Goal: Task Accomplishment & Management: Manage account settings

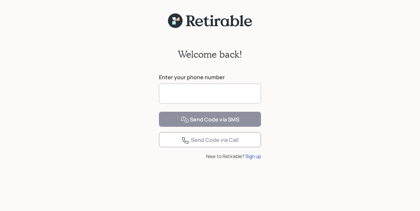
click at [186, 91] on input at bounding box center [210, 94] width 102 height 20
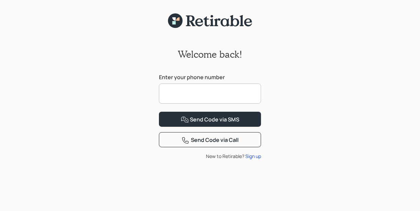
type input "**********"
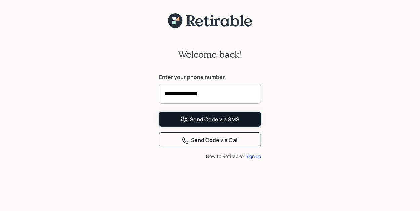
click at [208, 124] on div "Send Code via SMS" at bounding box center [210, 120] width 59 height 8
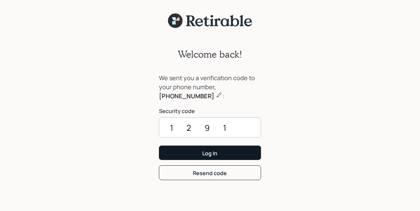
type input "1291"
click at [206, 152] on div "Log In" at bounding box center [209, 153] width 15 height 7
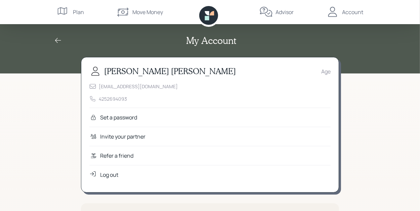
click at [123, 118] on div "Set a password" at bounding box center [118, 118] width 37 height 8
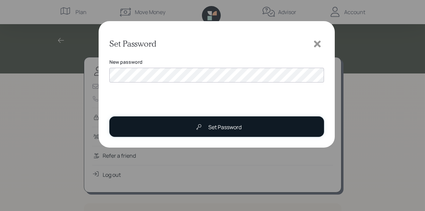
click at [233, 125] on div "Set Password" at bounding box center [225, 127] width 33 height 8
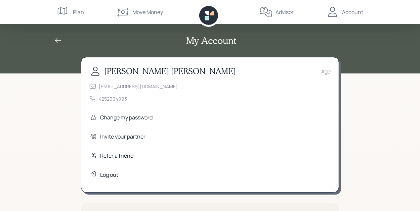
click at [346, 14] on div "Account" at bounding box center [352, 12] width 21 height 8
click at [179, 39] on div "My Account" at bounding box center [210, 40] width 322 height 11
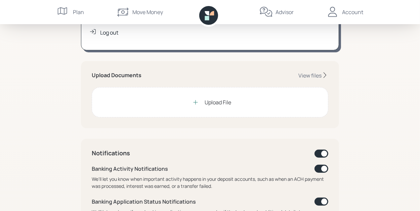
scroll to position [144, 0]
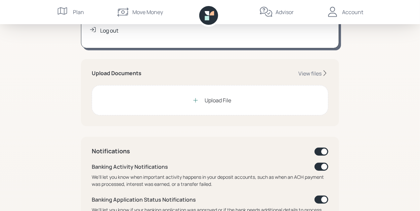
click at [212, 100] on div "Upload File" at bounding box center [218, 100] width 27 height 8
click at [313, 73] on div "View files" at bounding box center [309, 73] width 23 height 7
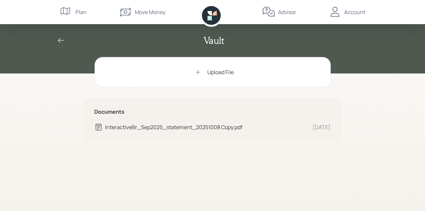
click at [62, 40] on icon at bounding box center [61, 41] width 8 height 8
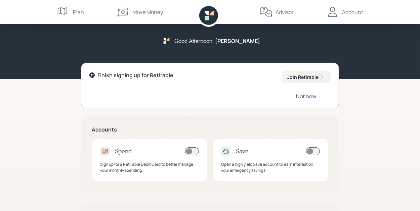
click at [306, 95] on div "Not now" at bounding box center [306, 96] width 20 height 7
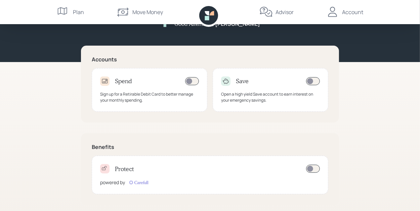
scroll to position [21, 0]
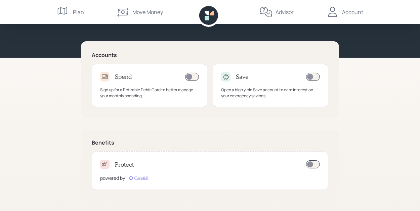
click at [349, 14] on div "Account" at bounding box center [352, 12] width 21 height 8
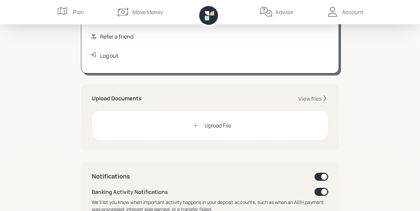
scroll to position [128, 0]
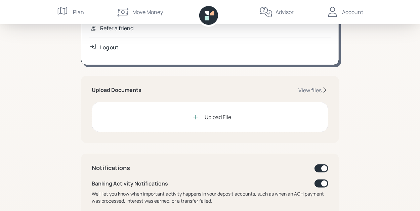
click at [213, 116] on div "Upload File" at bounding box center [218, 117] width 27 height 8
click at [316, 88] on div "View files" at bounding box center [309, 90] width 23 height 7
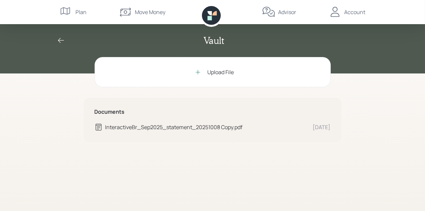
click at [354, 11] on div "Account" at bounding box center [355, 12] width 21 height 8
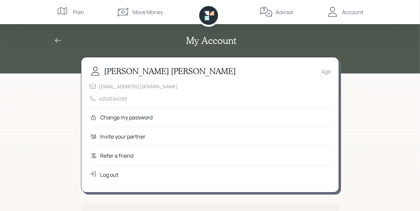
click at [105, 176] on div "Log out" at bounding box center [109, 175] width 18 height 8
